Goal: Communication & Community: Answer question/provide support

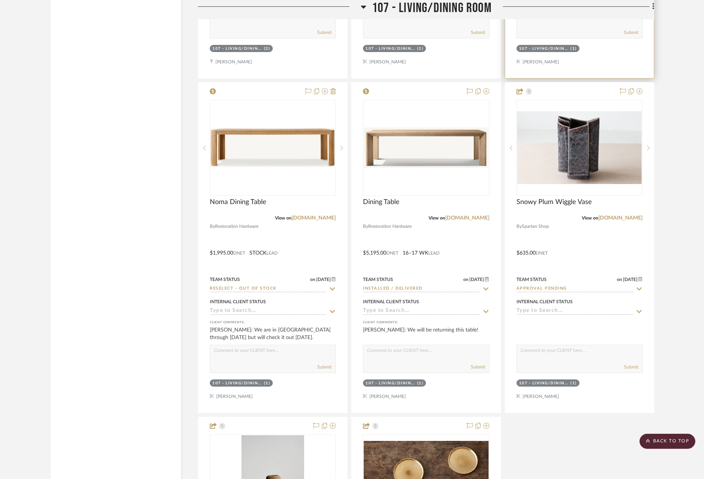
scroll to position [9471, 0]
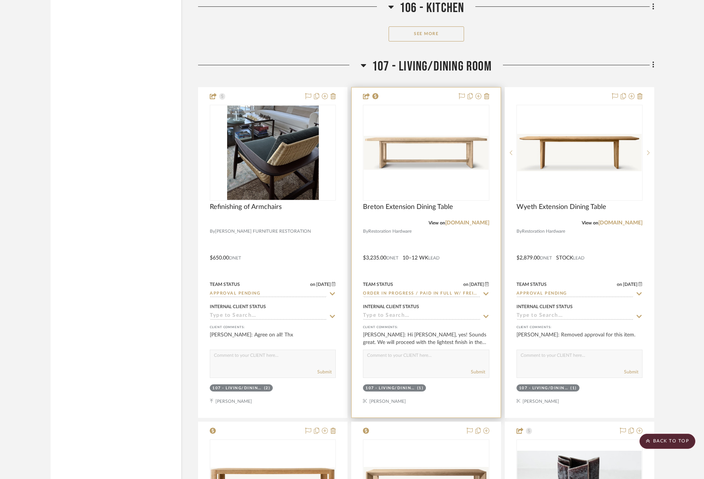
click at [469, 249] on div at bounding box center [426, 253] width 149 height 330
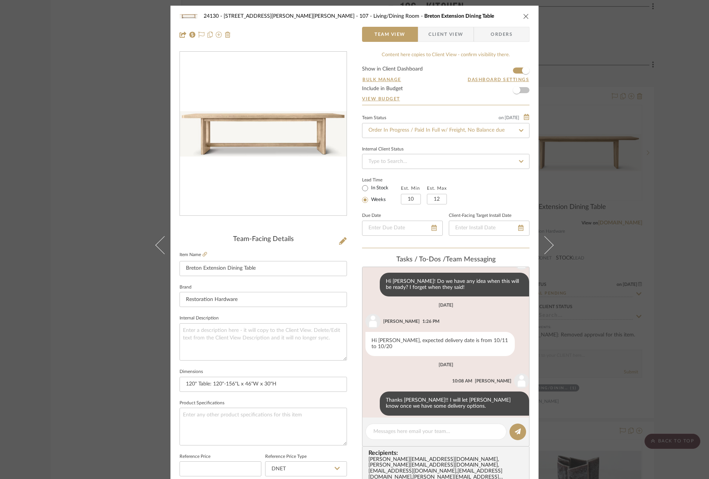
scroll to position [411, 0]
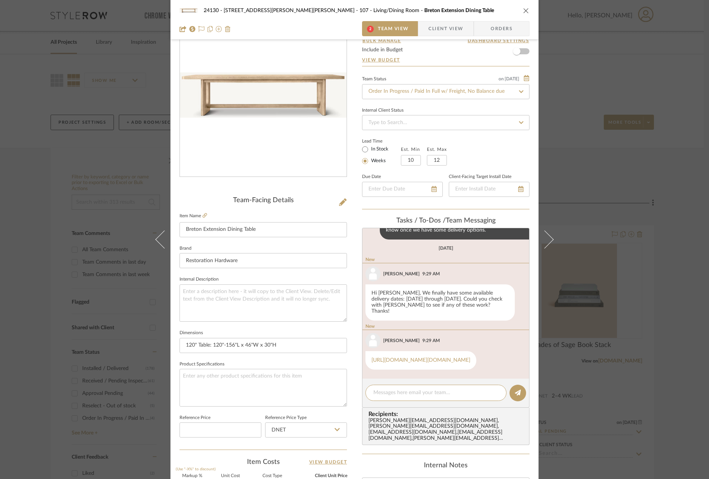
scroll to position [561, 0]
drag, startPoint x: 369, startPoint y: 281, endPoint x: 484, endPoint y: 279, distance: 115.5
click at [484, 284] on div "Hi [PERSON_NAME], We finally have some available delivery dates: [DATE] through…" at bounding box center [440, 302] width 149 height 36
copy div "[DATE] through [DATE]."
